Goal: Information Seeking & Learning: Learn about a topic

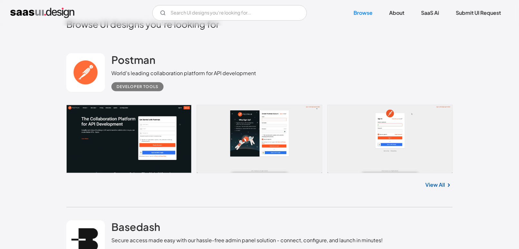
scroll to position [143, 0]
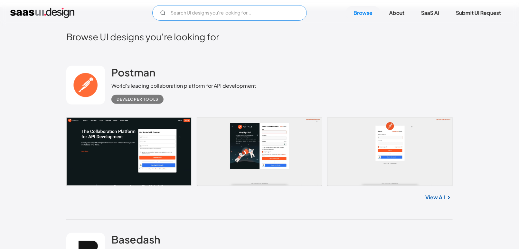
click at [198, 5] on input "Email Form" at bounding box center [229, 12] width 155 height 15
type input "edit"
click at [353, 9] on link "Browse" at bounding box center [363, 13] width 34 height 14
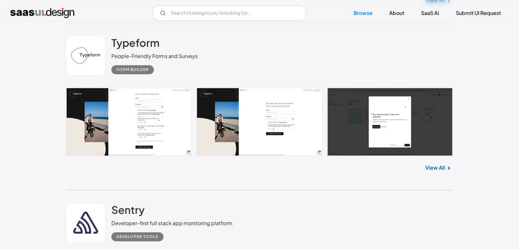
scroll to position [823, 0]
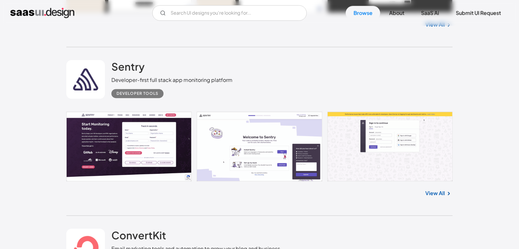
drag, startPoint x: 256, startPoint y: 55, endPoint x: 245, endPoint y: 66, distance: 15.9
click at [245, 66] on div "Sentry Developer-first full stack app monitoring platform Developer tools" at bounding box center [259, 79] width 387 height 64
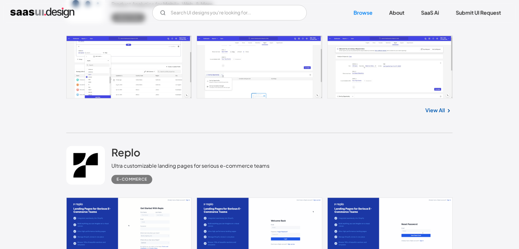
scroll to position [1682, 0]
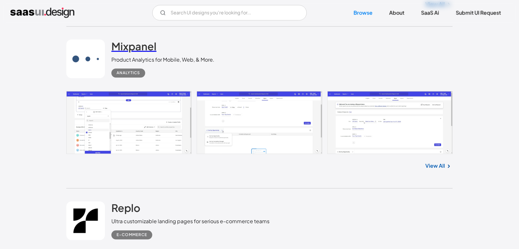
click at [137, 49] on h2 "Mixpanel" at bounding box center [133, 46] width 45 height 13
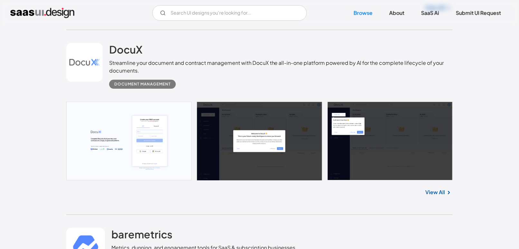
scroll to position [2183, 0]
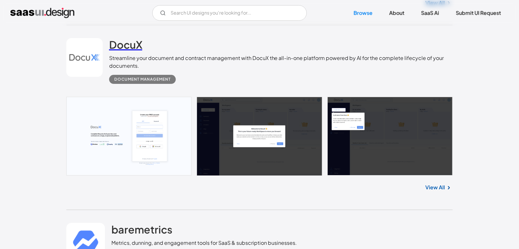
click at [130, 44] on h2 "DocuX" at bounding box center [125, 44] width 33 height 13
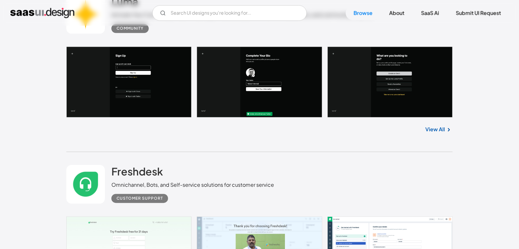
scroll to position [8948, 0]
